Goal: Find specific page/section

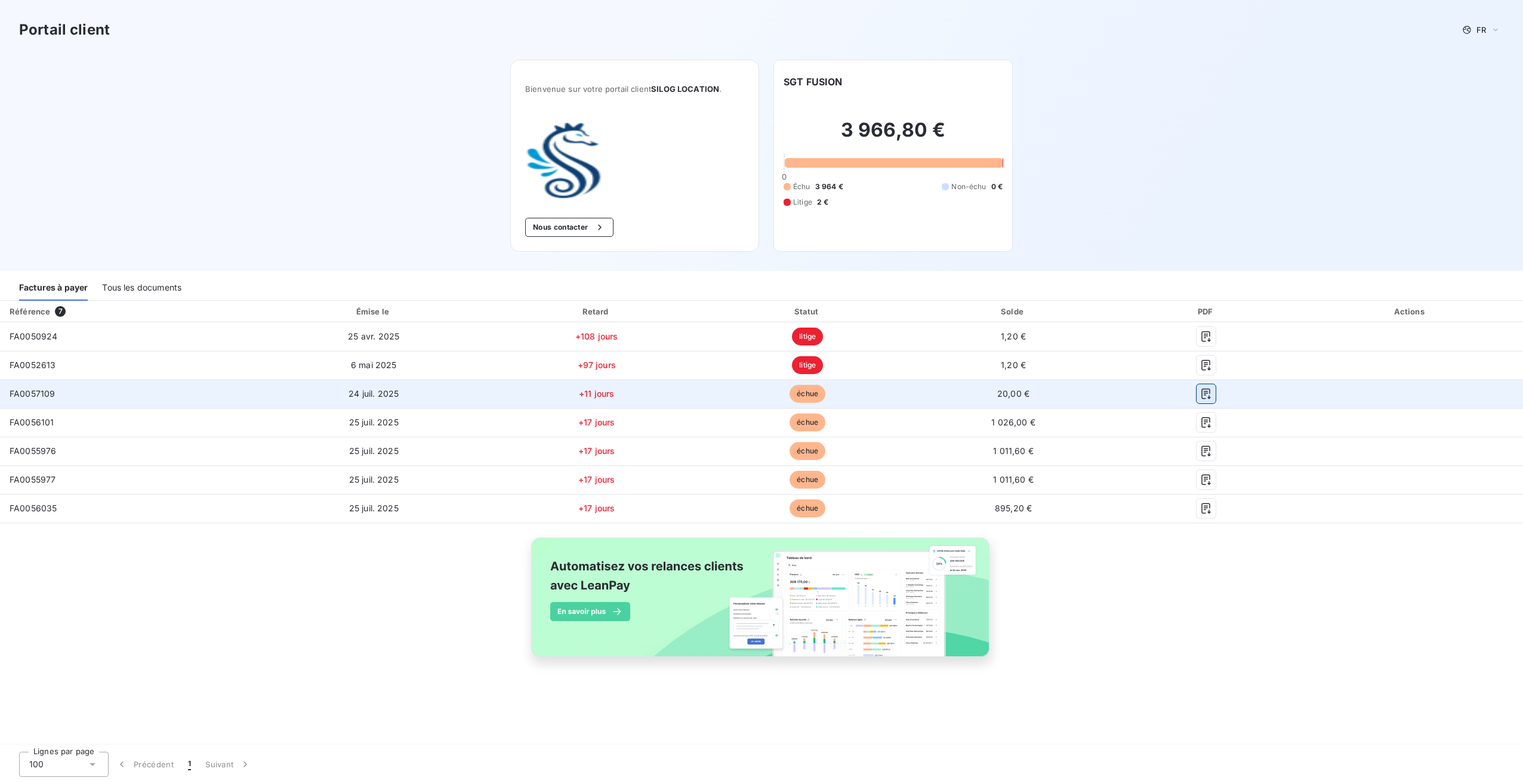
click at [1206, 392] on icon "button" at bounding box center [1206, 394] width 12 height 12
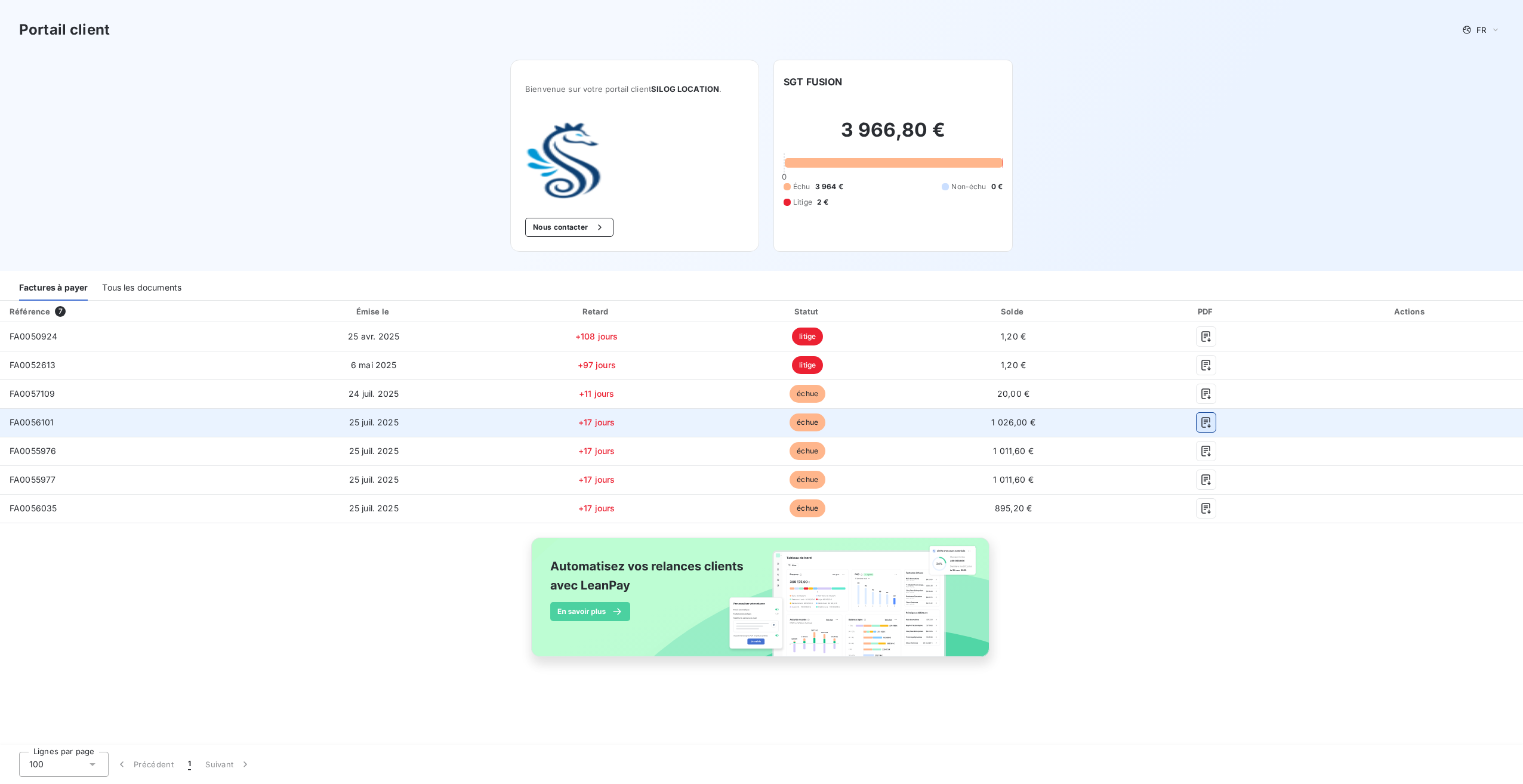
click at [1207, 421] on icon "button" at bounding box center [1206, 422] width 12 height 12
click at [1208, 420] on icon "button" at bounding box center [1206, 422] width 12 height 12
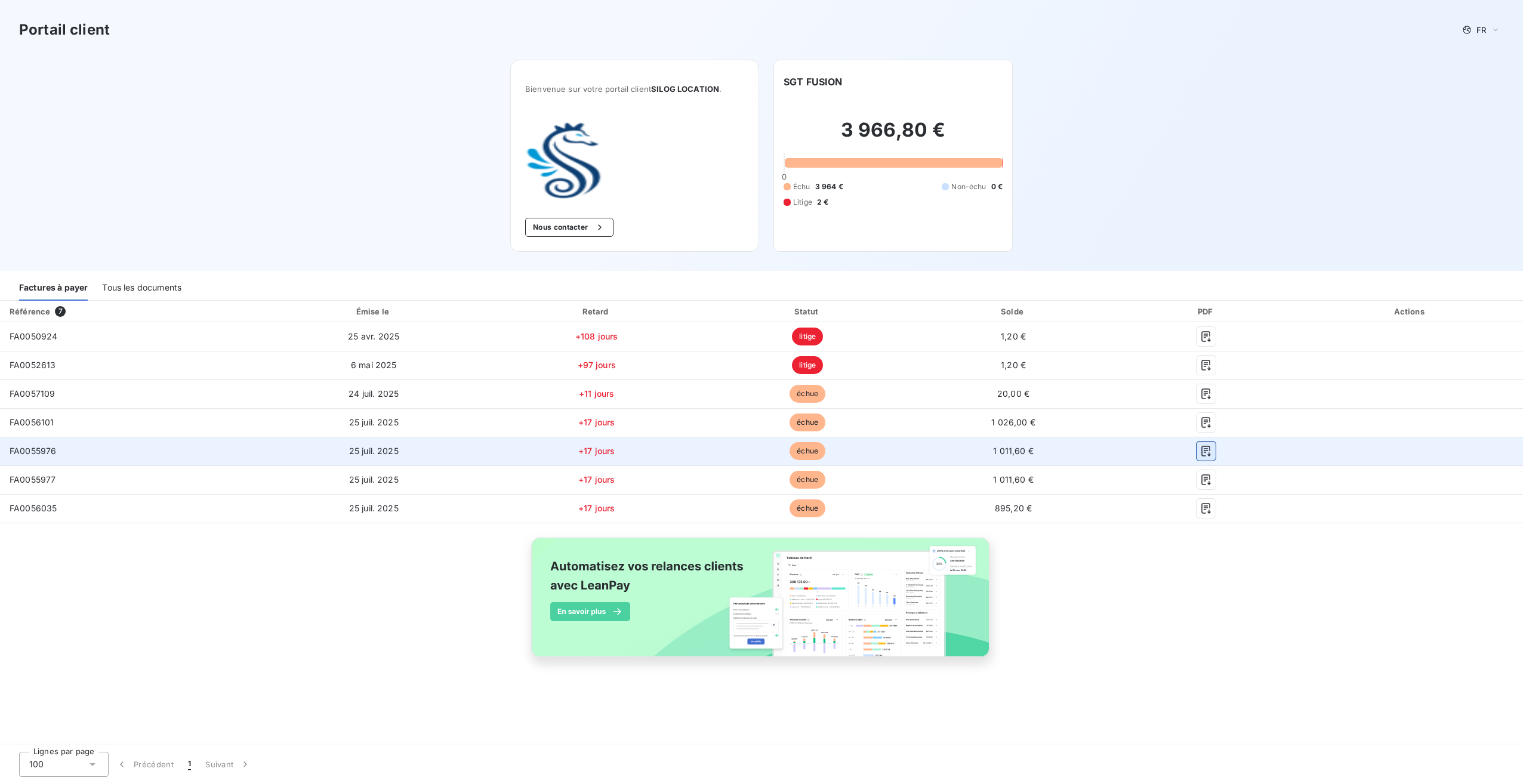
click at [1202, 451] on icon "button" at bounding box center [1206, 451] width 9 height 11
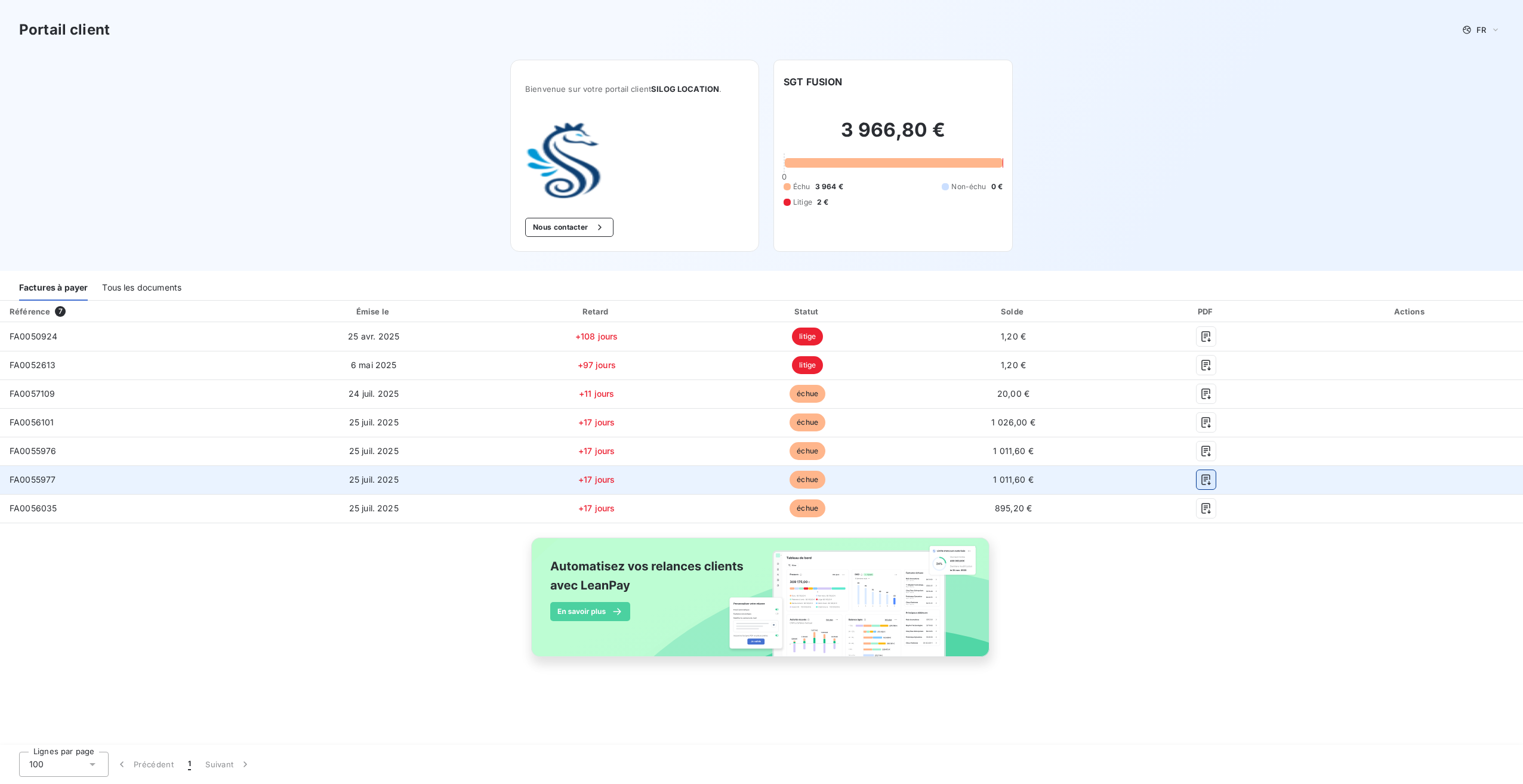
click at [1209, 480] on icon "button" at bounding box center [1206, 480] width 12 height 12
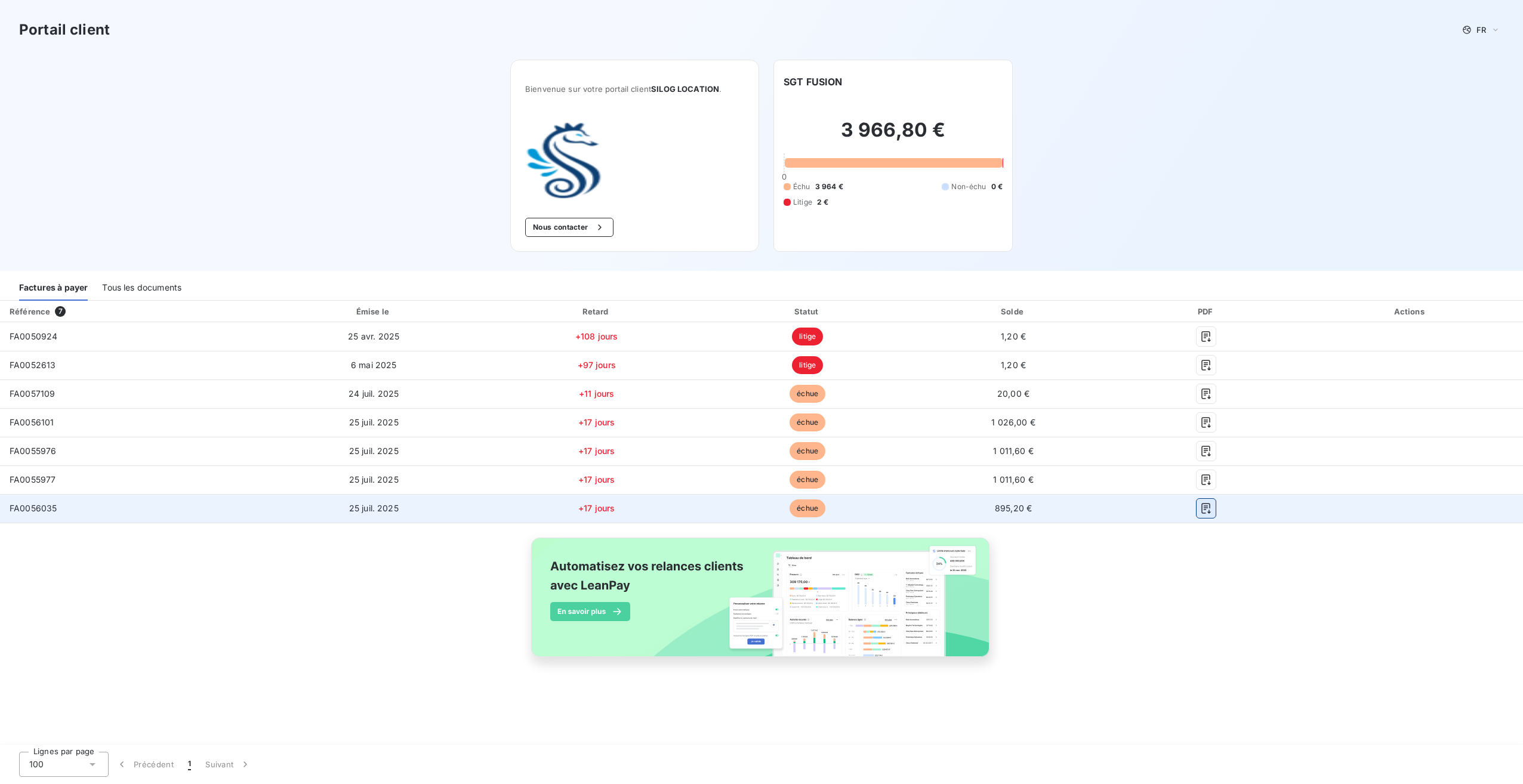
click at [1208, 510] on icon "button" at bounding box center [1206, 508] width 12 height 12
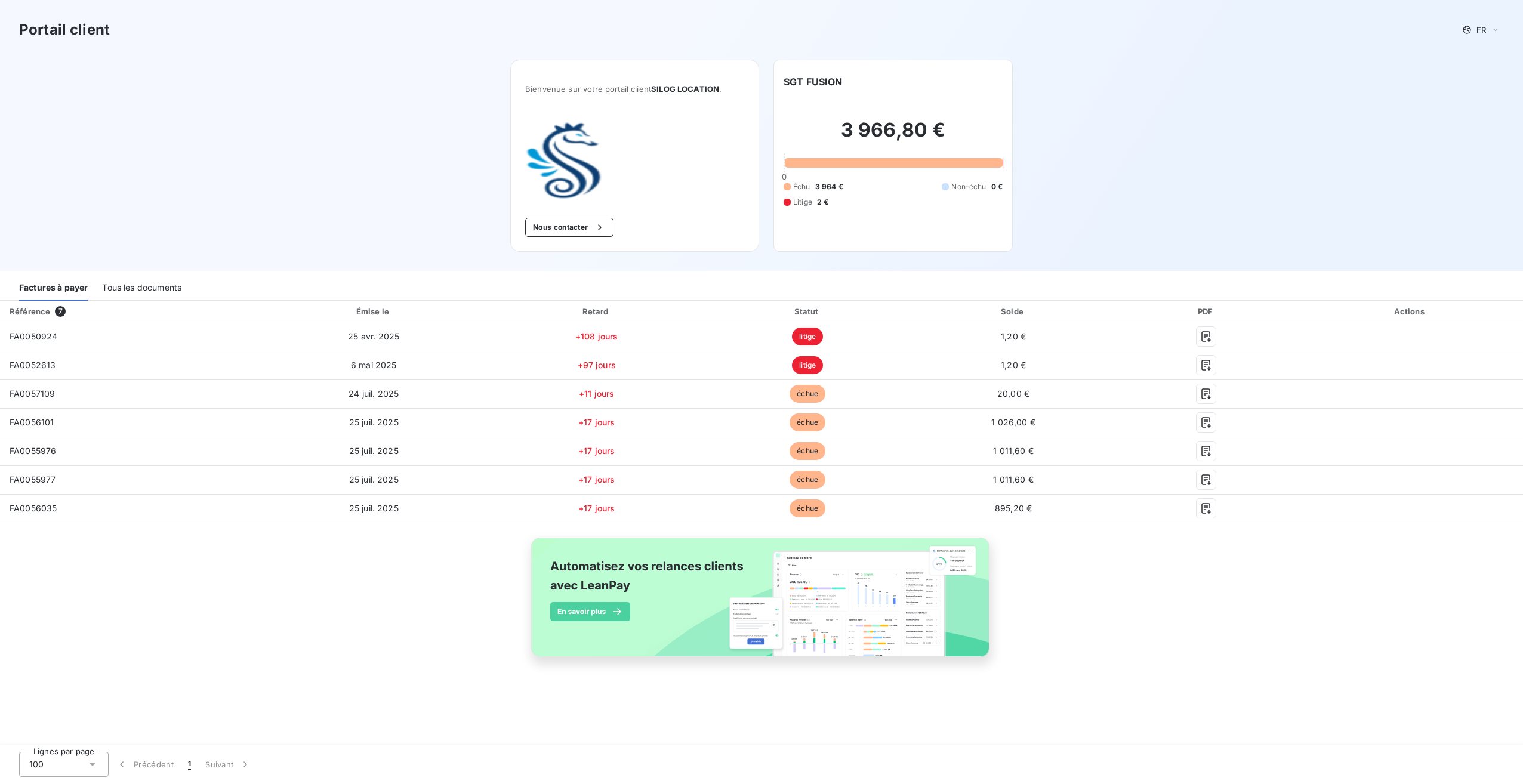
click at [553, 226] on button "Nous contacter" at bounding box center [569, 227] width 88 height 19
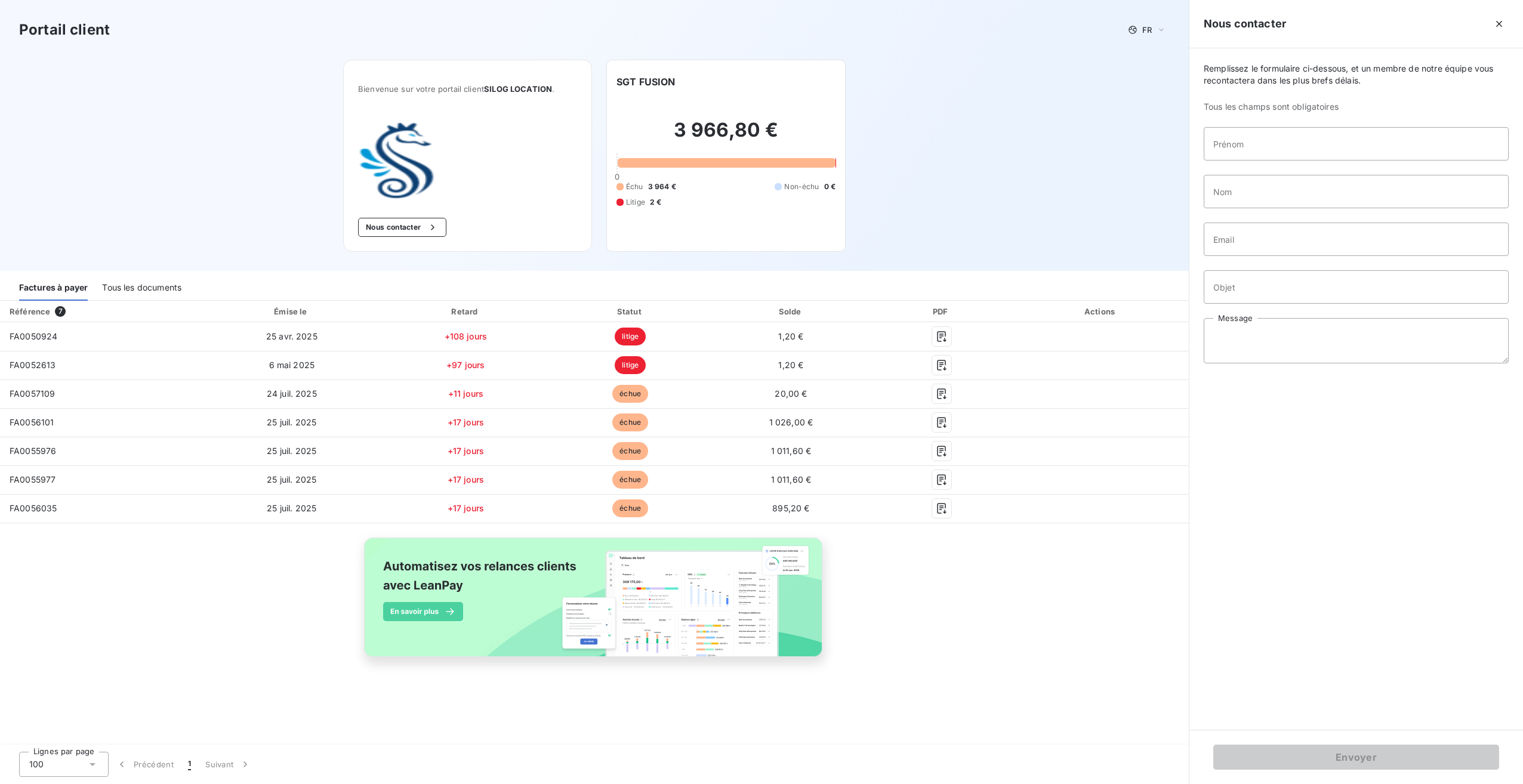
click at [121, 285] on div "Tous les documents" at bounding box center [142, 288] width 79 height 25
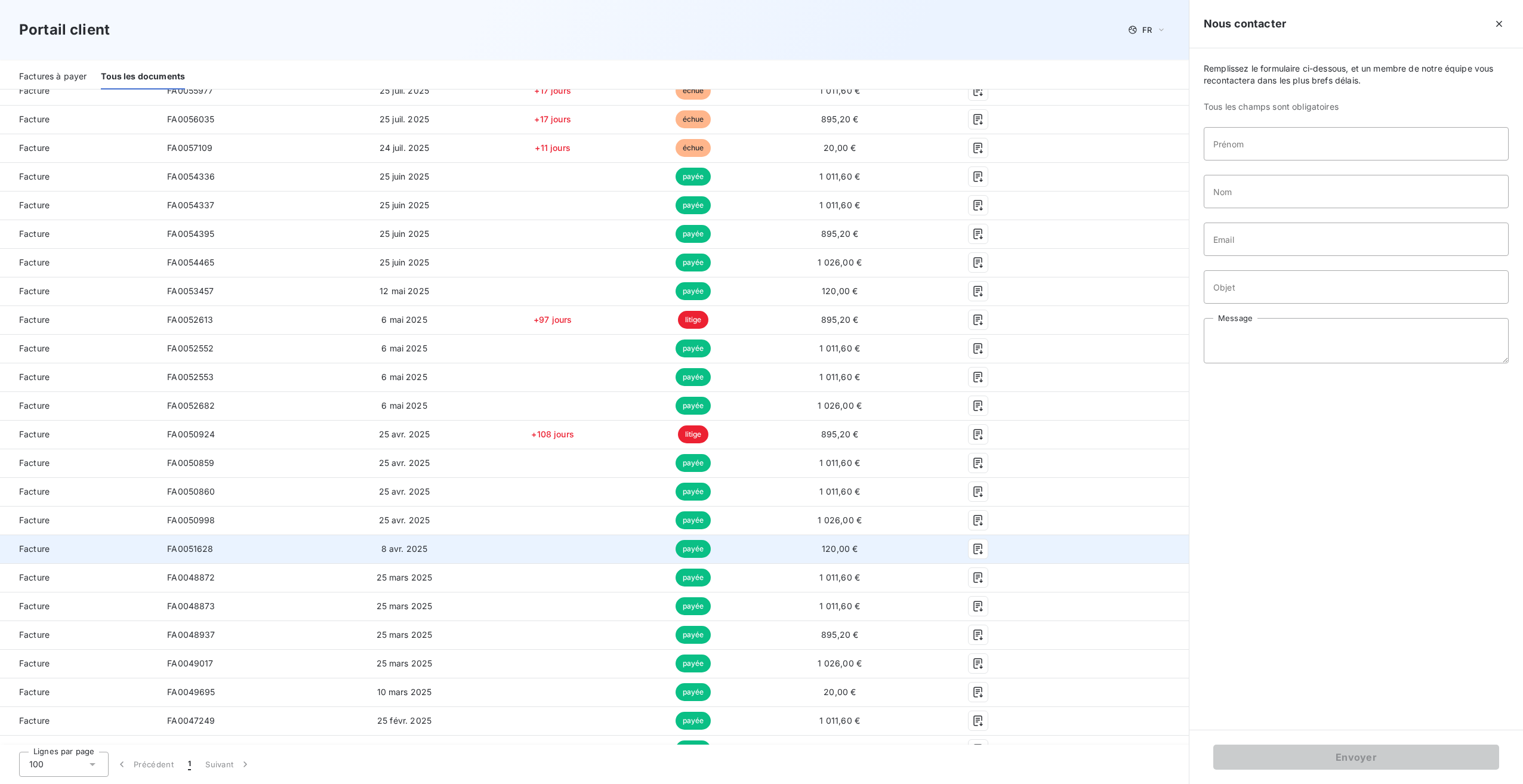
scroll to position [797, 0]
